Goal: Task Accomplishment & Management: Use online tool/utility

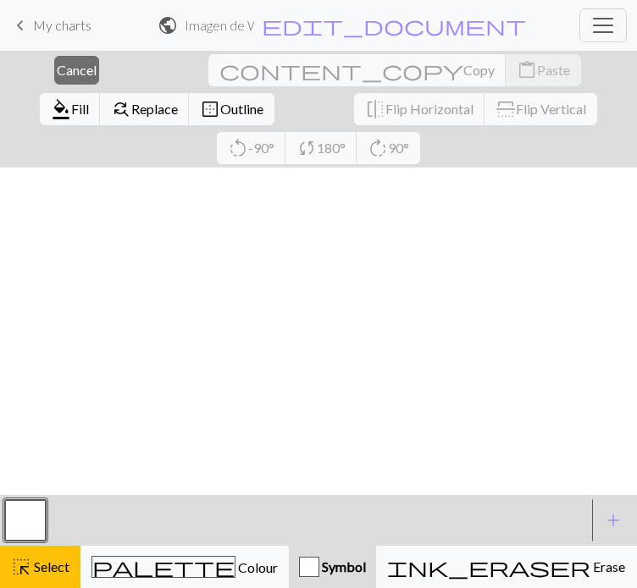
scroll to position [2228, 278]
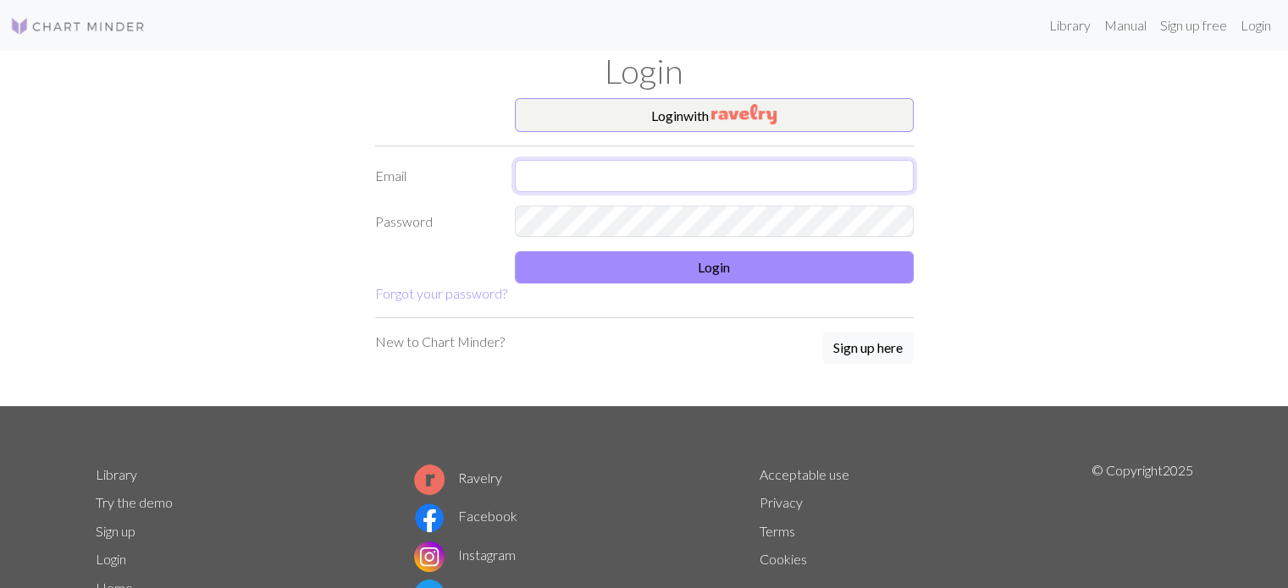
click at [590, 174] on input "text" at bounding box center [714, 176] width 399 height 32
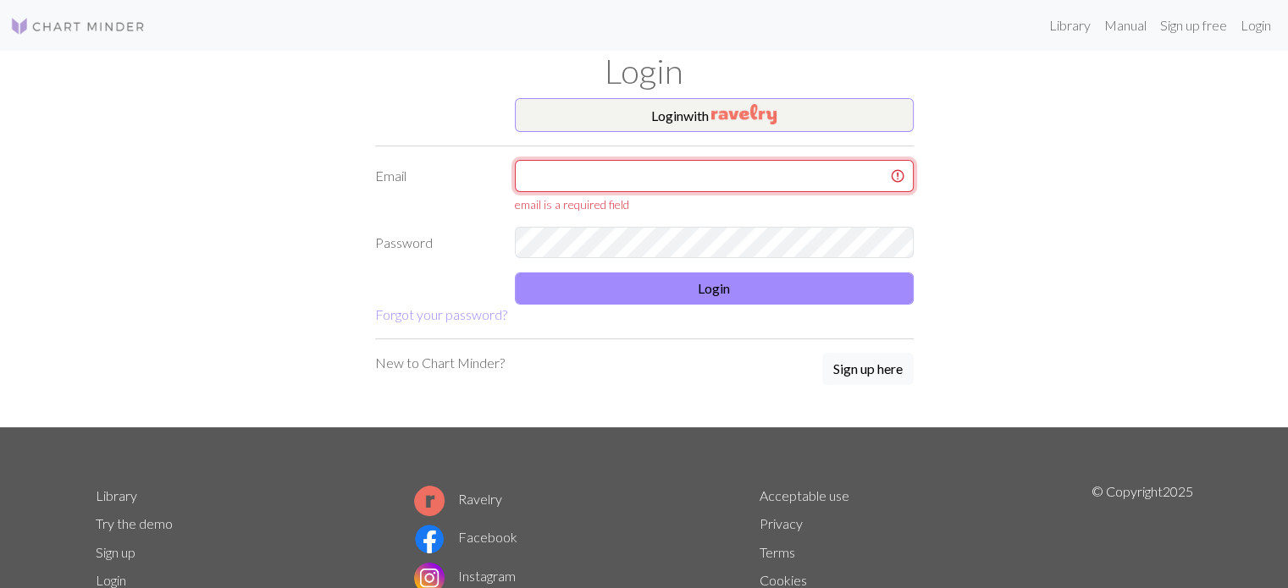
type input "morenatorti2@gmail.com"
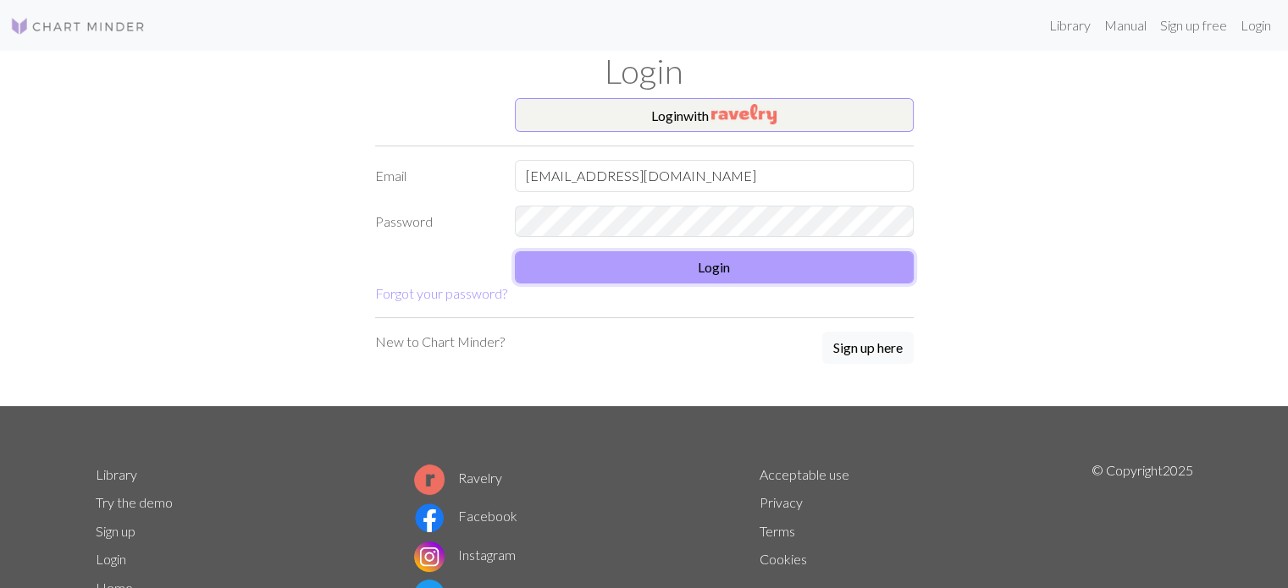
click at [576, 274] on button "Login" at bounding box center [714, 267] width 399 height 32
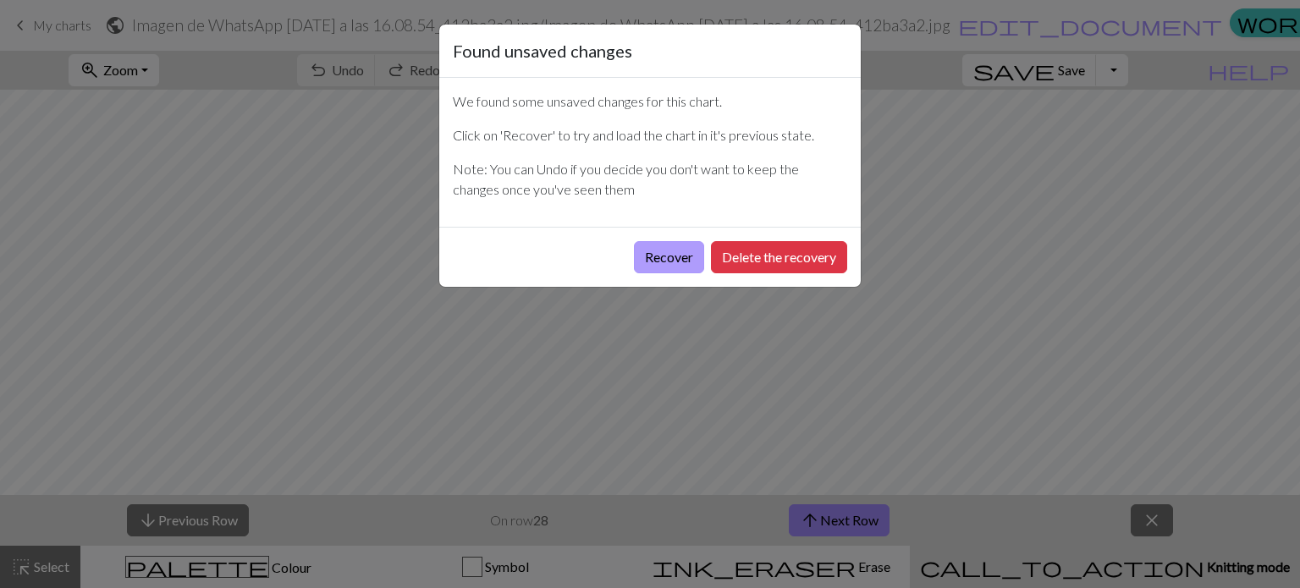
click at [665, 266] on button "Recover" at bounding box center [669, 257] width 70 height 32
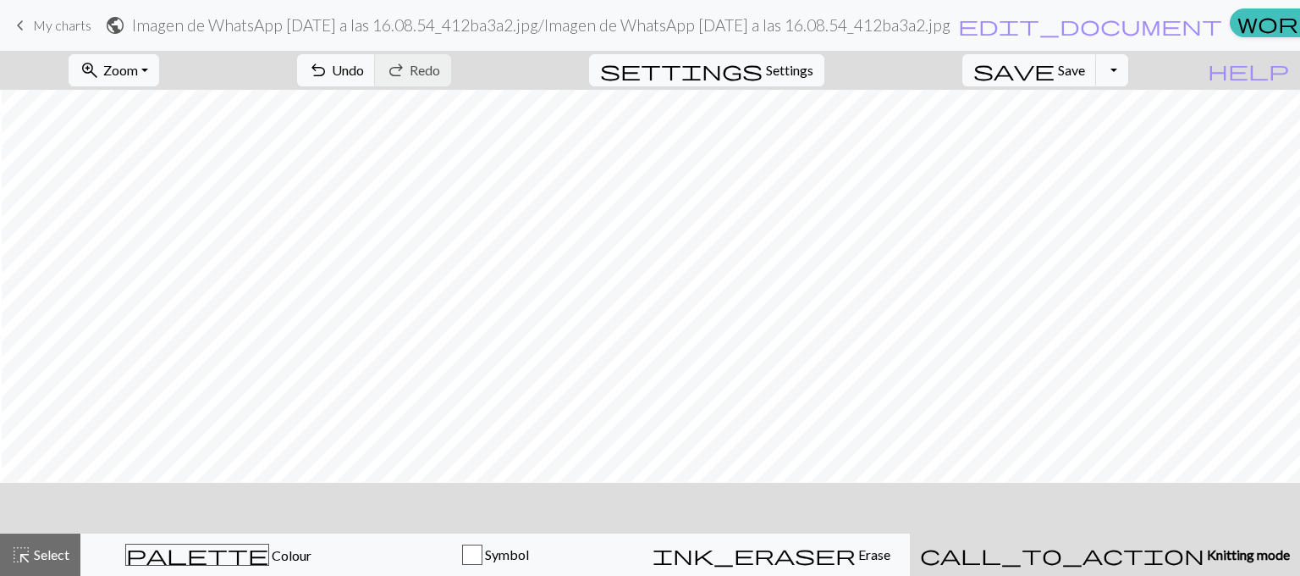
scroll to position [1960, 8]
click at [51, 550] on span "Select" at bounding box center [50, 554] width 38 height 16
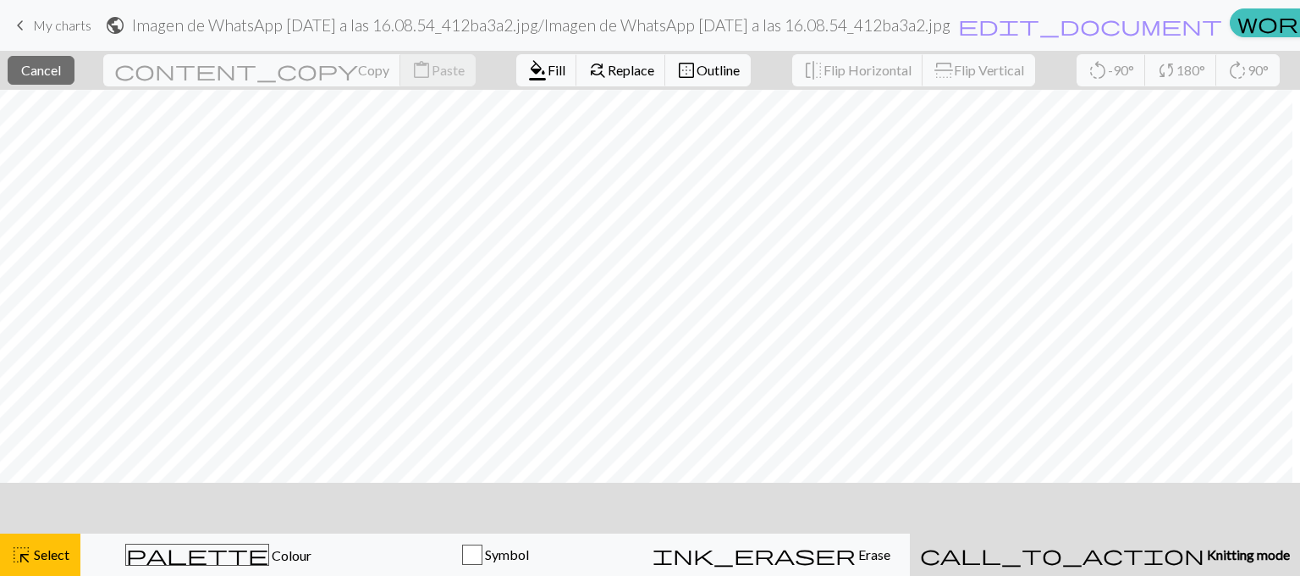
scroll to position [1960, 0]
